Goal: Check status: Check status

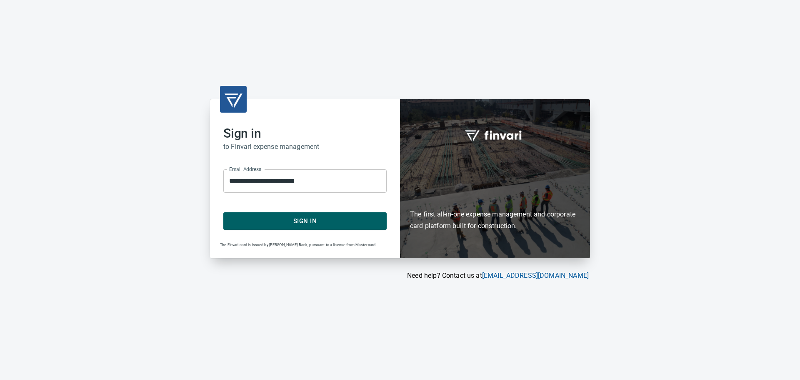
click at [324, 222] on span "Sign In" at bounding box center [305, 220] width 145 height 11
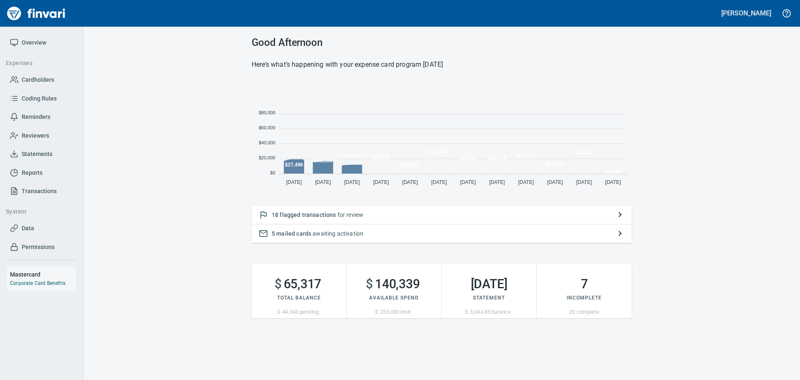
scroll to position [109, 374]
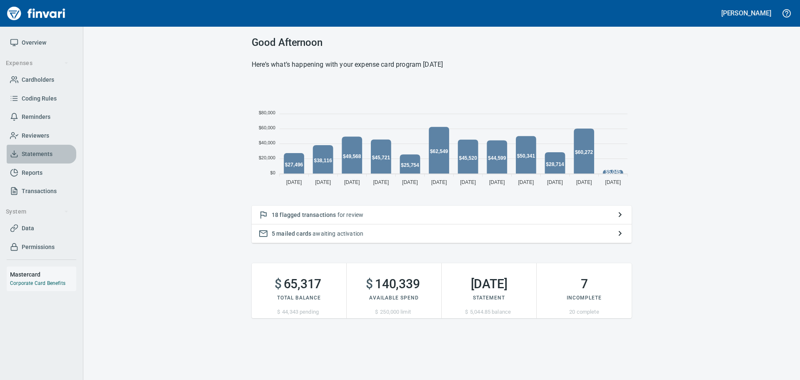
click at [40, 151] on span "Statements" at bounding box center [37, 154] width 31 height 10
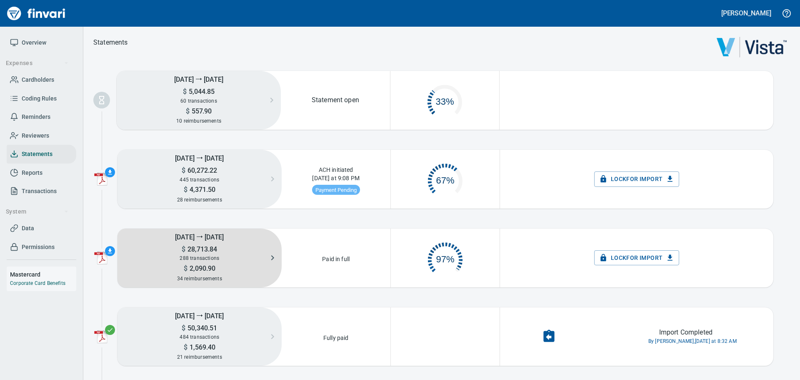
scroll to position [42, 102]
click at [218, 246] on h5 "$ 28,713.84" at bounding box center [200, 249] width 164 height 9
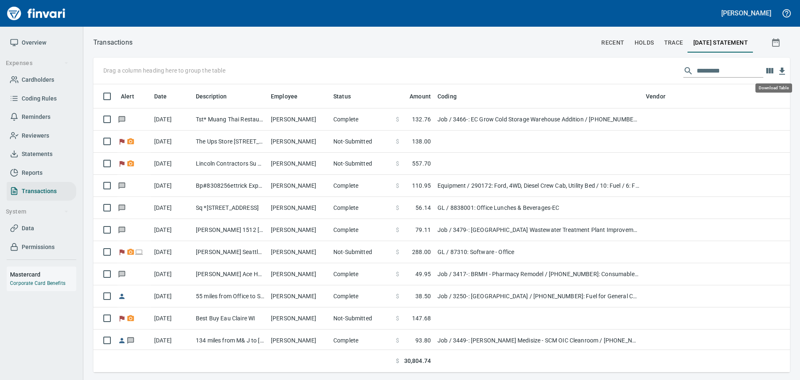
scroll to position [282, 684]
click at [785, 70] on icon "button" at bounding box center [782, 71] width 10 height 10
click at [36, 151] on span "Statements" at bounding box center [37, 154] width 31 height 10
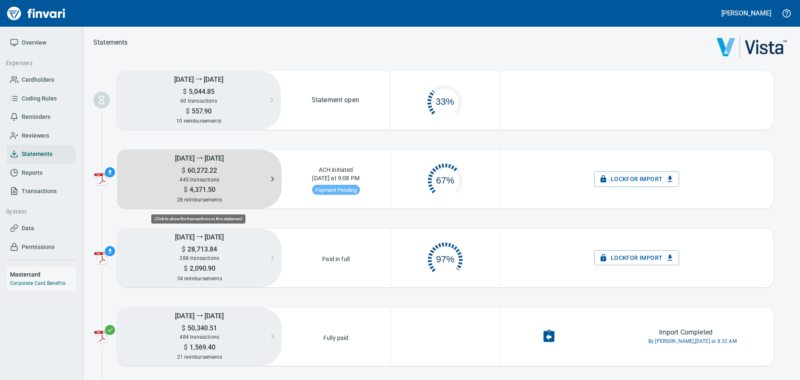
scroll to position [42, 102]
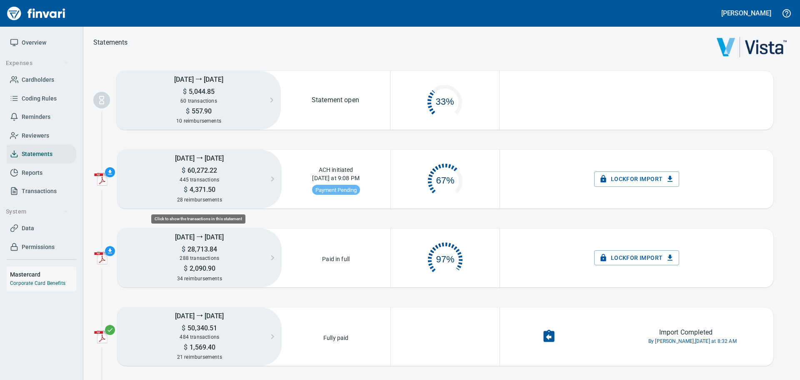
click at [203, 158] on h5 "7th Sep ⭢ 13th Sep" at bounding box center [200, 158] width 164 height 16
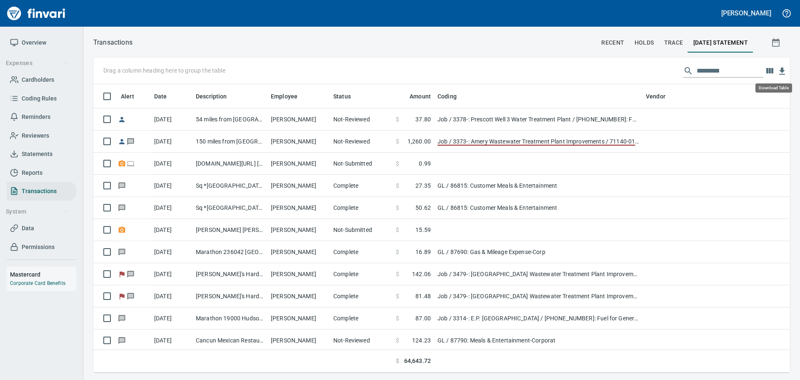
scroll to position [282, 684]
click at [782, 68] on icon "button" at bounding box center [782, 71] width 6 height 7
